Goal: Information Seeking & Learning: Check status

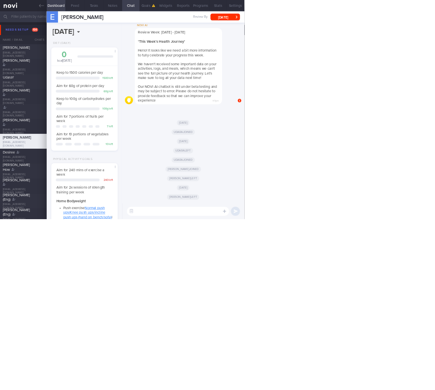
scroll to position [403136, 403085]
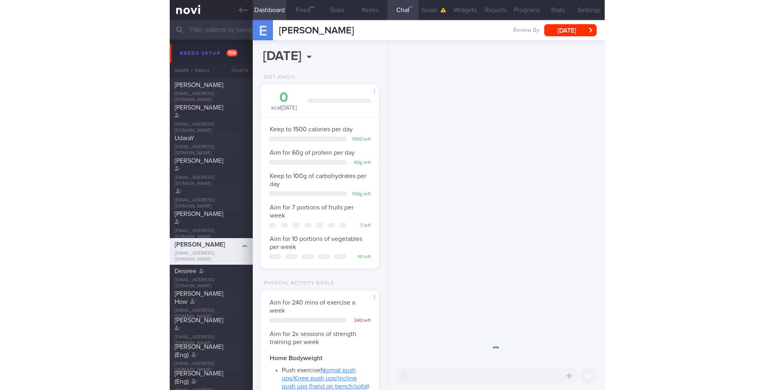
scroll to position [53, 107]
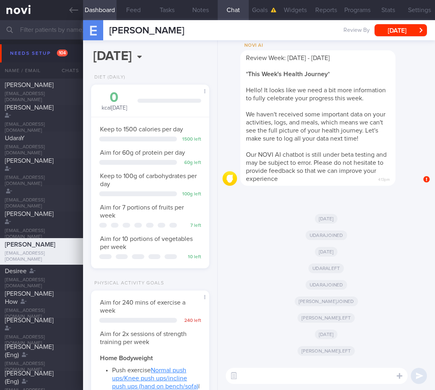
click at [37, 33] on input "text" at bounding box center [217, 29] width 435 height 19
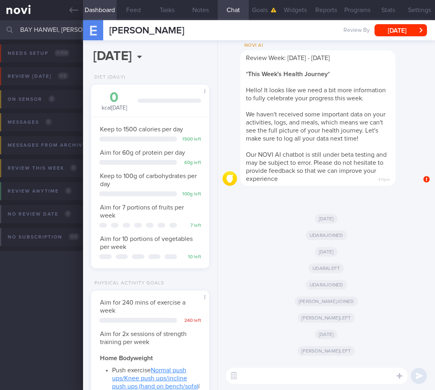
type input "BAY HANWEI, [PERSON_NAME]"
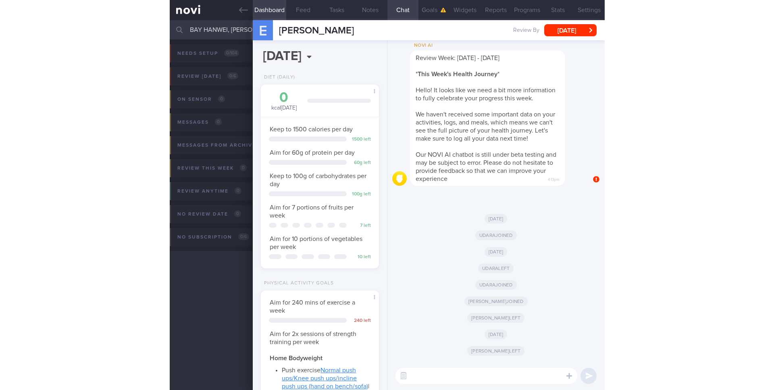
scroll to position [104, 208]
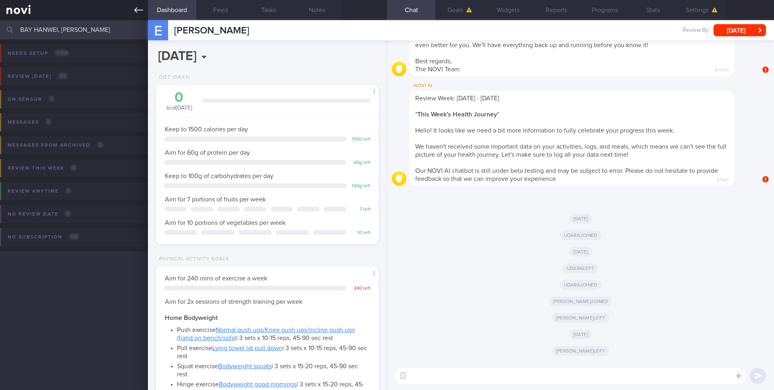
click at [143, 8] on link at bounding box center [74, 10] width 148 height 20
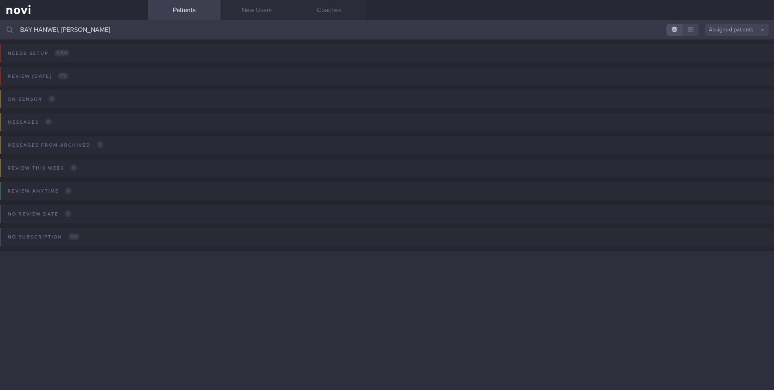
click at [435, 29] on button "Assigned patients" at bounding box center [737, 30] width 65 height 12
click at [435, 55] on button "All active patients" at bounding box center [737, 56] width 65 height 12
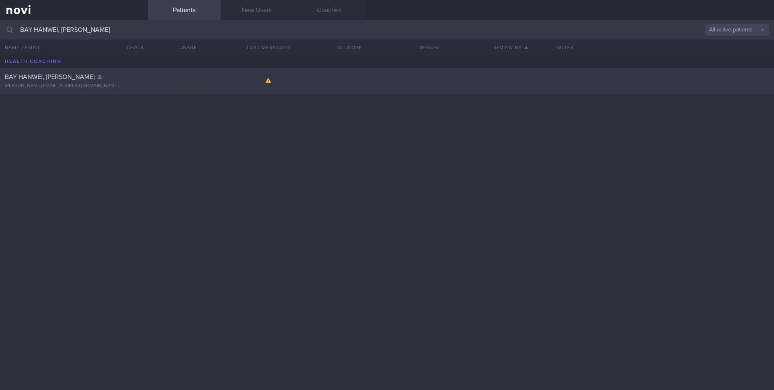
click at [56, 84] on div "jason.bay@gmail.com" at bounding box center [74, 86] width 138 height 6
select select "8"
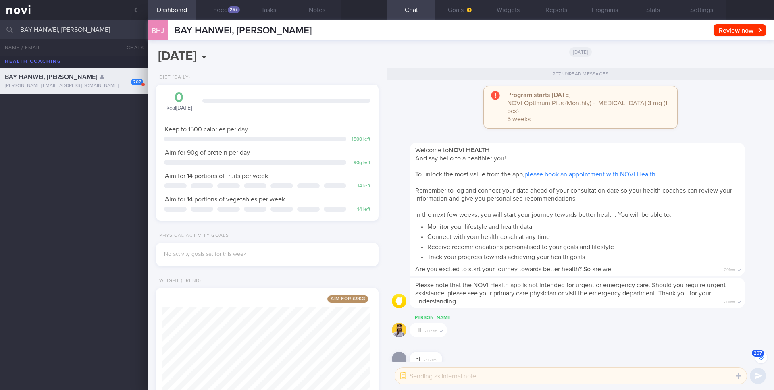
scroll to position [-13786, 0]
click at [435, 15] on button "Programs" at bounding box center [605, 10] width 48 height 20
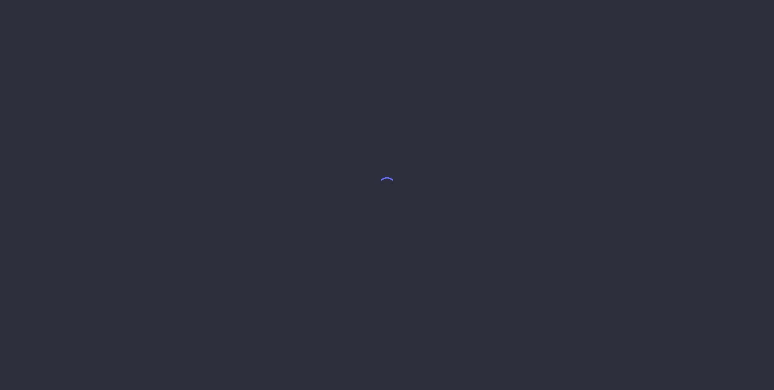
select select "8"
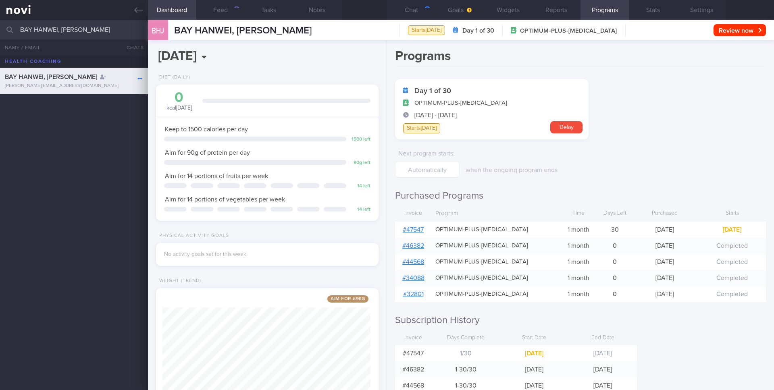
scroll to position [116, 208]
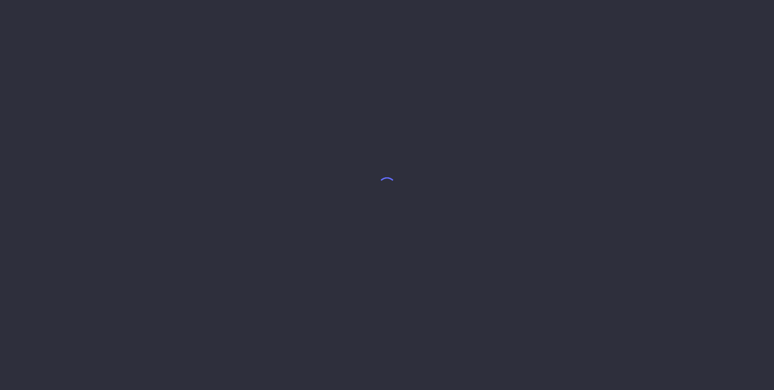
select select "8"
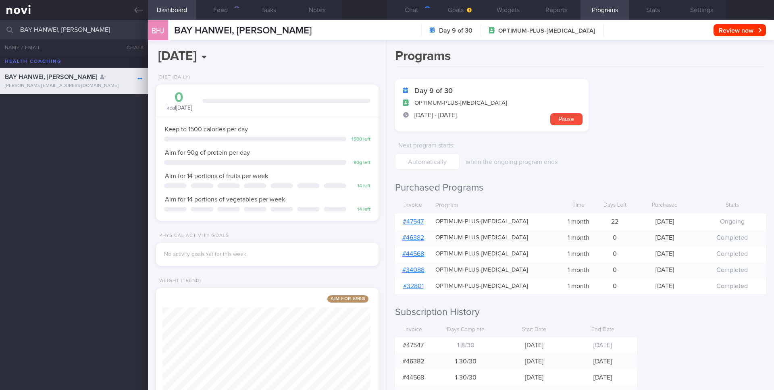
scroll to position [116, 208]
click at [80, 26] on input "BAY HANWEI, [PERSON_NAME]" at bounding box center [387, 29] width 774 height 19
type input "[PERSON_NAME]"
click at [87, 104] on div "[PERSON_NAME]" at bounding box center [73, 104] width 136 height 8
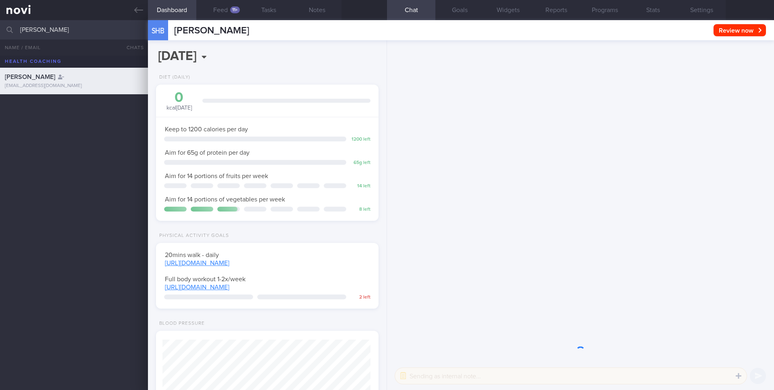
scroll to position [116, 208]
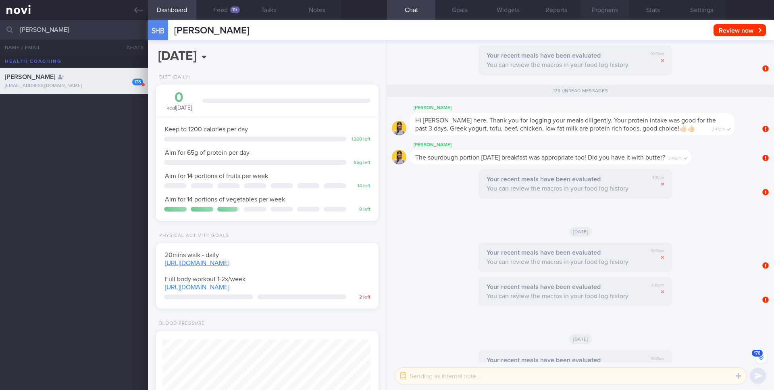
click at [607, 9] on button "Programs" at bounding box center [605, 10] width 48 height 20
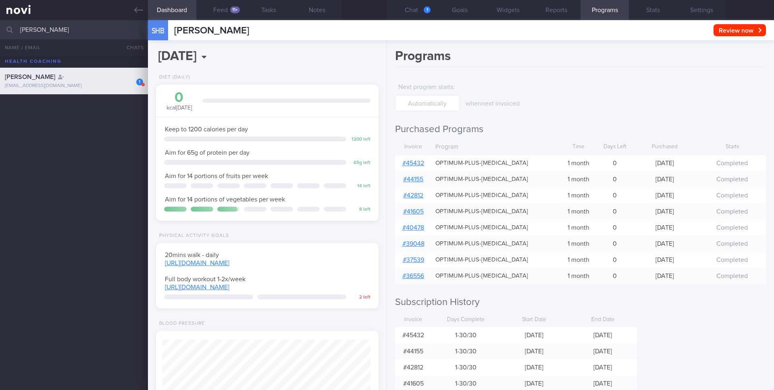
scroll to position [-10215, 0]
click at [546, 7] on button "Reports" at bounding box center [556, 10] width 48 height 20
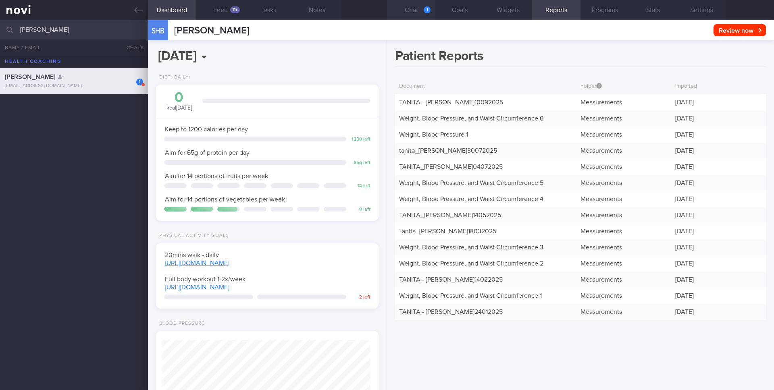
click at [420, 10] on button "Chat 1" at bounding box center [411, 10] width 48 height 20
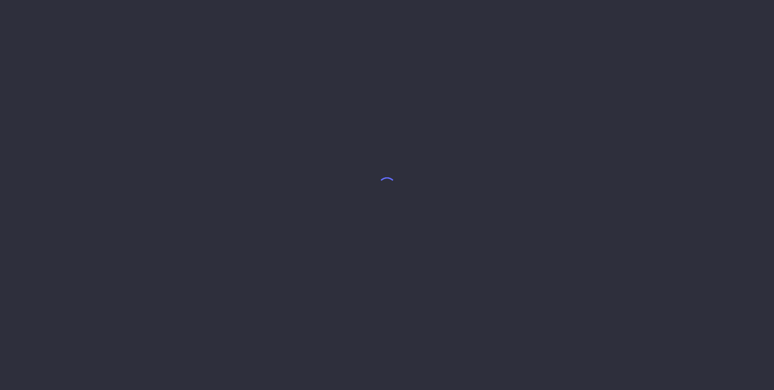
select select "8"
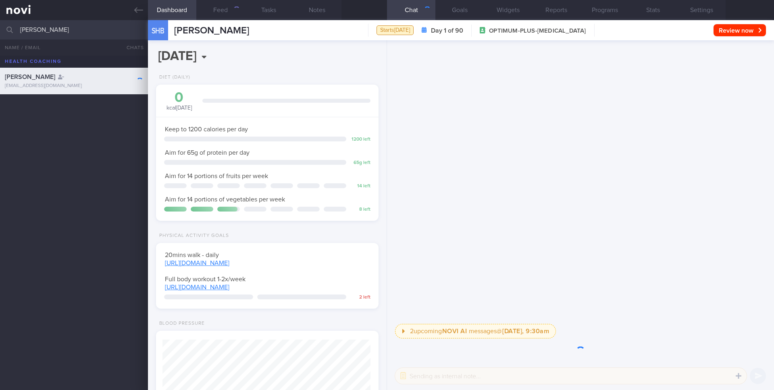
scroll to position [116, 208]
